Goal: Find specific page/section: Find specific page/section

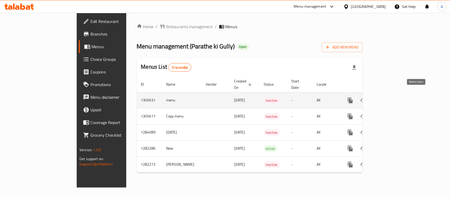
click at [377, 98] on icon "enhanced table" at bounding box center [376, 100] width 4 height 5
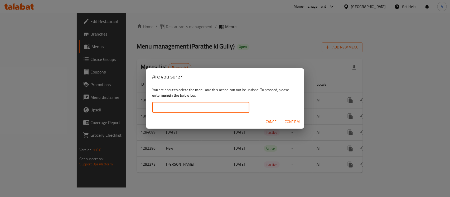
click at [178, 106] on input "text" at bounding box center [200, 107] width 97 height 11
type input "Menu"
click at [293, 123] on span "Confirm" at bounding box center [292, 122] width 15 height 7
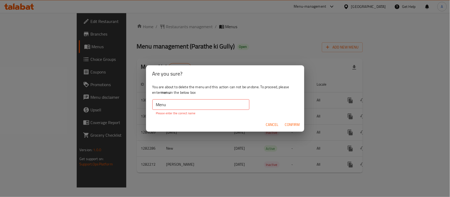
click at [273, 125] on span "Cancel" at bounding box center [272, 124] width 13 height 7
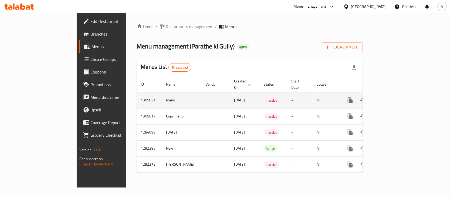
click at [162, 94] on td "menu" at bounding box center [182, 100] width 40 height 16
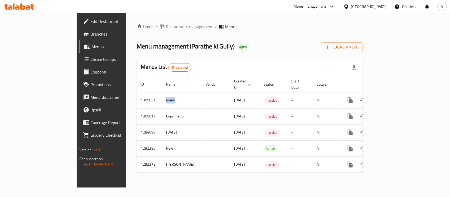
copy td "menu"
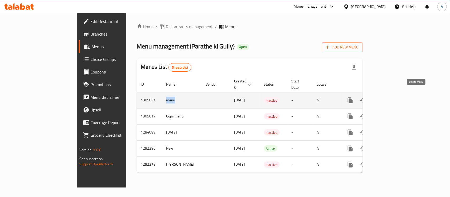
click at [377, 98] on icon "enhanced table" at bounding box center [376, 100] width 4 height 5
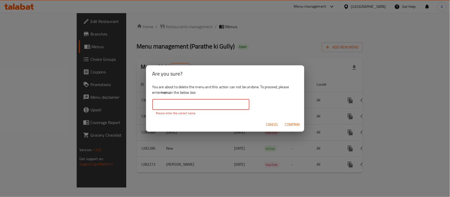
click at [185, 109] on input "text" at bounding box center [200, 104] width 97 height 11
paste input "menu"
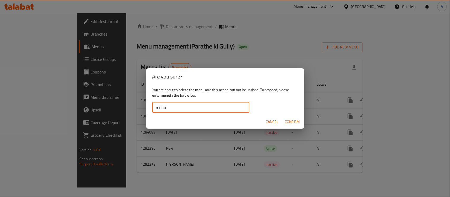
click at [297, 119] on span "Confirm" at bounding box center [292, 122] width 15 height 7
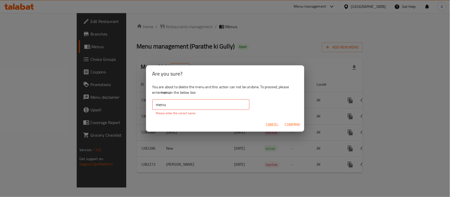
click at [294, 124] on span "Confirm" at bounding box center [292, 124] width 15 height 7
click at [200, 105] on input "menu" at bounding box center [200, 104] width 97 height 11
click at [156, 105] on input "menu" at bounding box center [200, 104] width 97 height 11
click at [175, 103] on input "menu" at bounding box center [200, 104] width 97 height 11
click at [166, 90] on b "menu" at bounding box center [165, 92] width 9 height 7
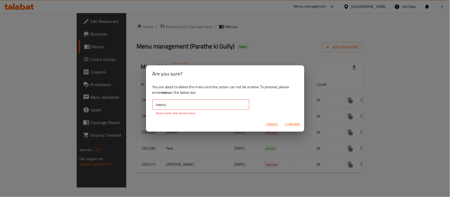
click at [166, 90] on b "menu" at bounding box center [165, 92] width 9 height 7
copy b "menu"
click at [157, 102] on input "menu" at bounding box center [200, 104] width 97 height 11
paste input "text"
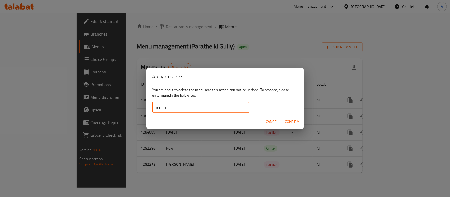
type input "menu"
click at [290, 124] on span "Confirm" at bounding box center [292, 122] width 15 height 7
